Goal: Find specific fact: Find specific fact

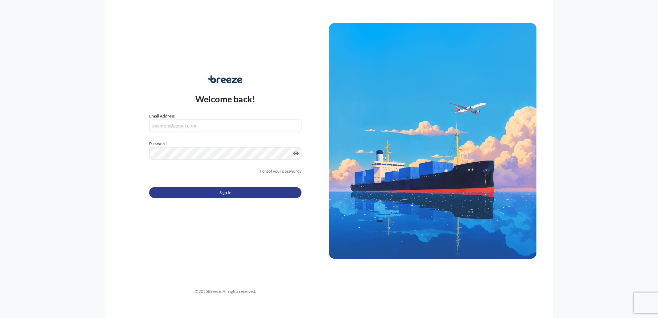
type input "[EMAIL_ADDRESS][DOMAIN_NAME]"
click at [242, 191] on button "Sign In" at bounding box center [225, 192] width 152 height 11
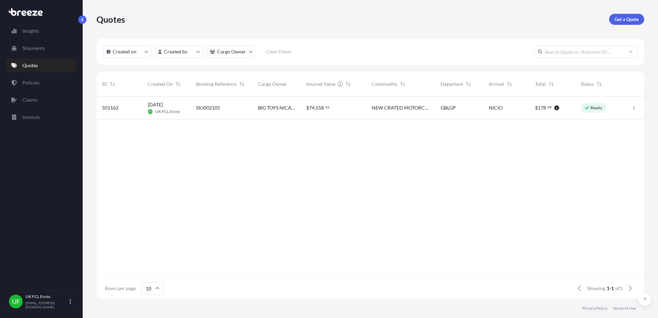
scroll to position [7, 7]
click at [38, 80] on p "Policies" at bounding box center [30, 82] width 17 height 7
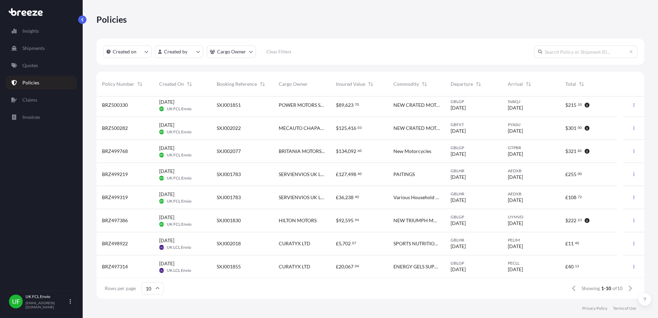
scroll to position [43, 0]
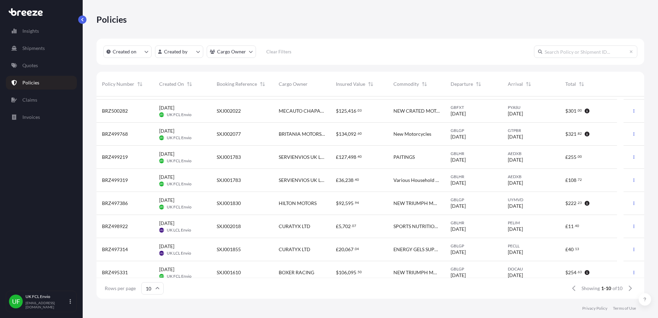
click at [185, 252] on span "UK LCL Envio" at bounding box center [179, 254] width 24 height 6
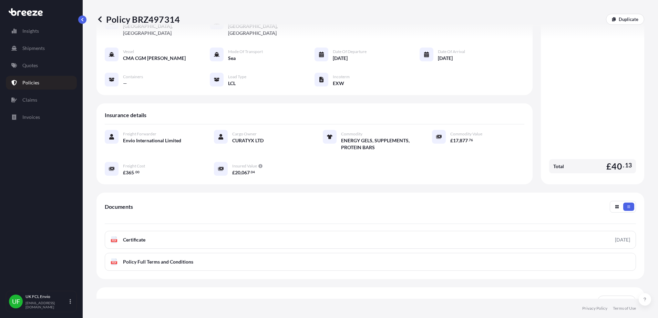
scroll to position [86, 0]
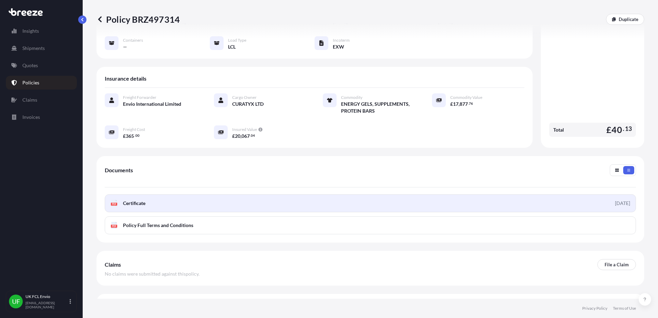
click at [127, 200] on span "Certificate" at bounding box center [134, 203] width 22 height 7
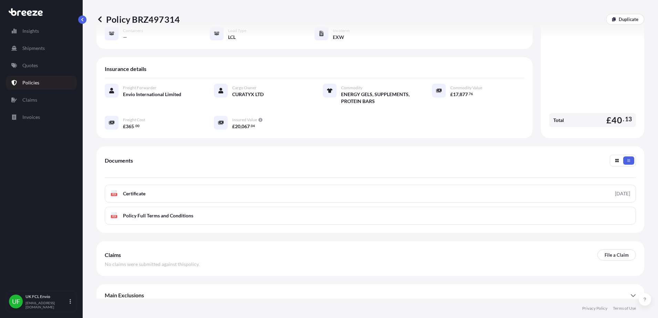
scroll to position [97, 0]
click at [631, 294] on icon at bounding box center [633, 295] width 5 height 3
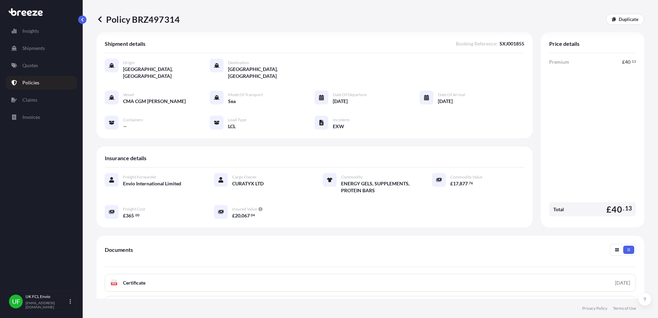
scroll to position [0, 0]
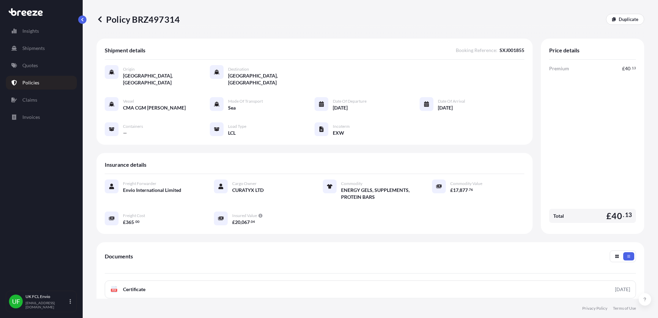
click at [177, 19] on p "Policy BRZ497314" at bounding box center [138, 19] width 83 height 11
drag, startPoint x: 176, startPoint y: 19, endPoint x: 112, endPoint y: 24, distance: 64.3
click at [112, 24] on p "Policy BRZ497314" at bounding box center [138, 19] width 83 height 11
copy div "Policy BRZ497314"
drag, startPoint x: 518, startPoint y: 50, endPoint x: 493, endPoint y: 53, distance: 25.1
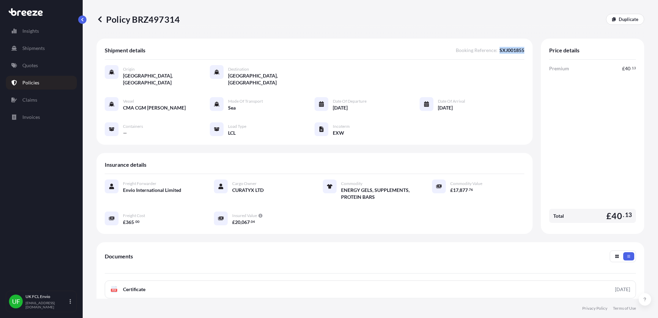
click at [493, 53] on span "Booking Reference : SXJ001855" at bounding box center [490, 50] width 69 height 7
copy span "SXJ001855"
